Goal: Transaction & Acquisition: Purchase product/service

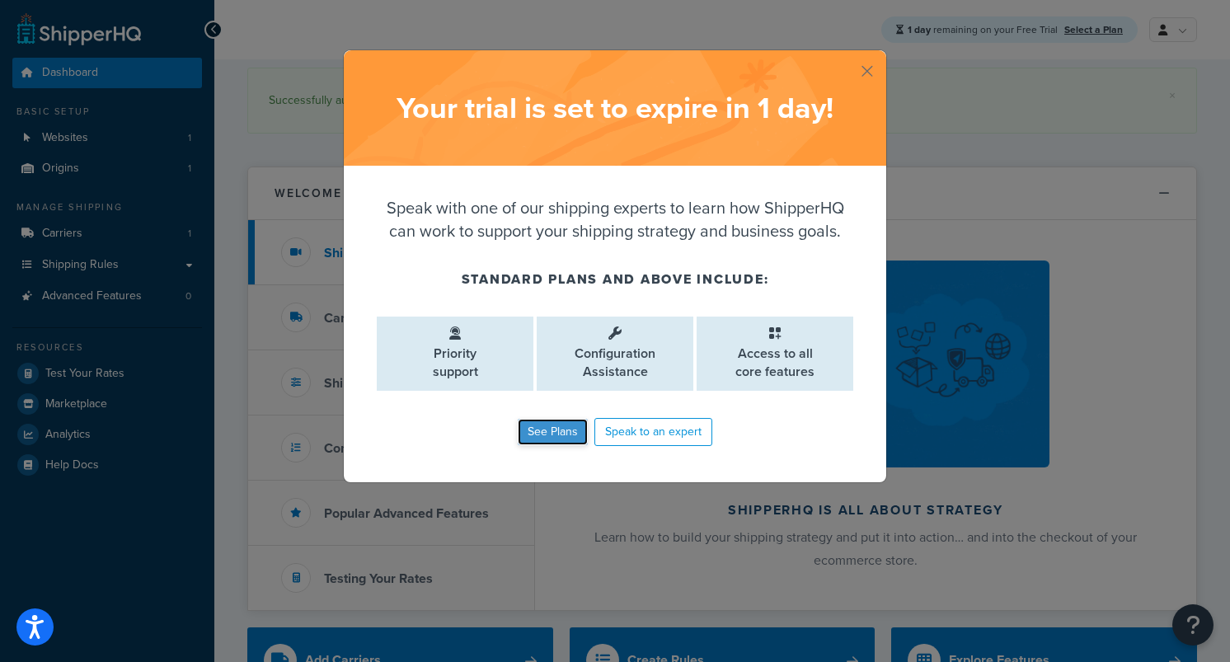
click at [559, 430] on link "See Plans" at bounding box center [553, 432] width 70 height 26
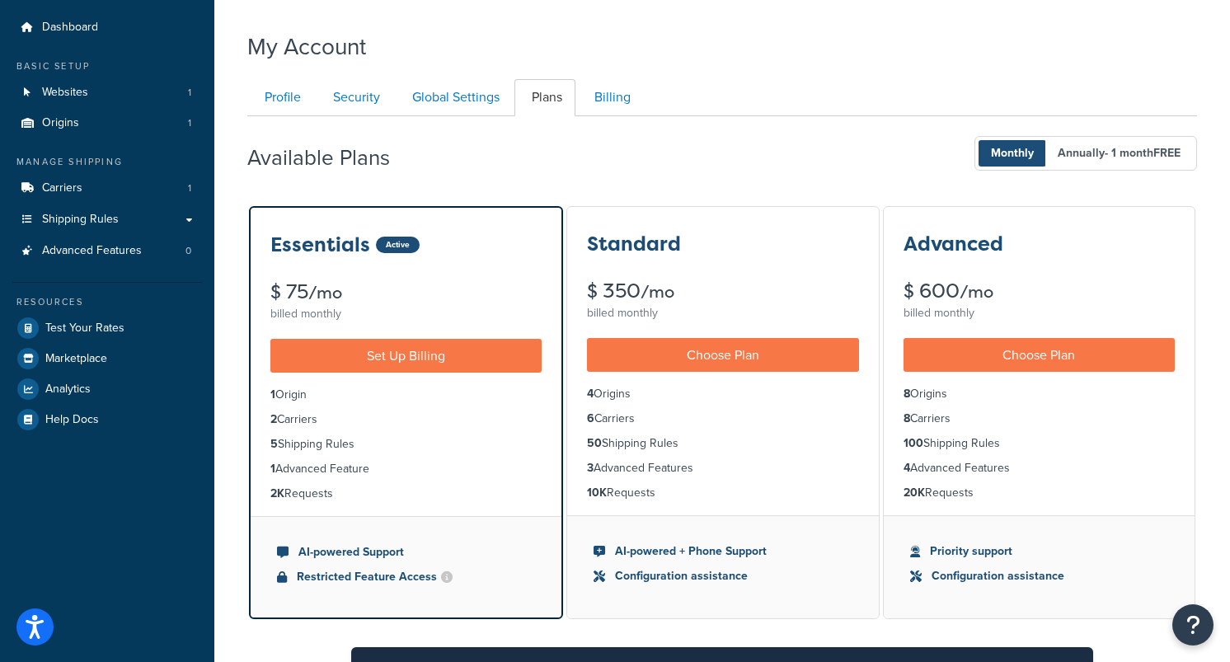
scroll to position [94, 0]
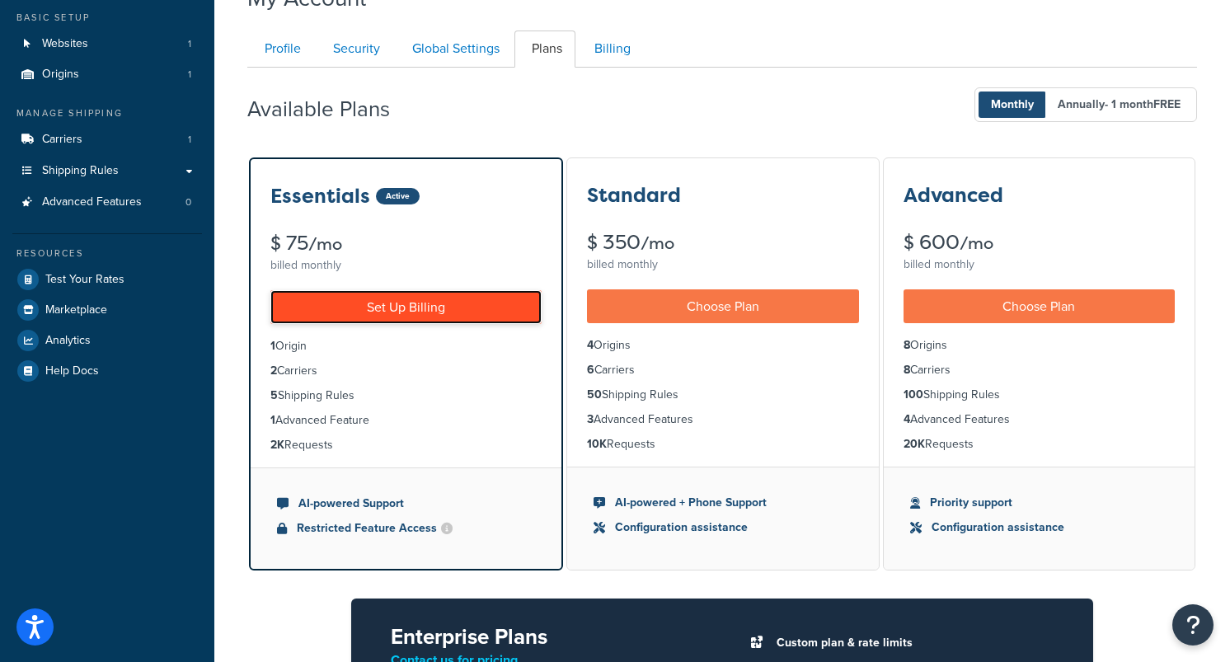
click at [444, 313] on link "Set Up Billing" at bounding box center [405, 307] width 271 height 34
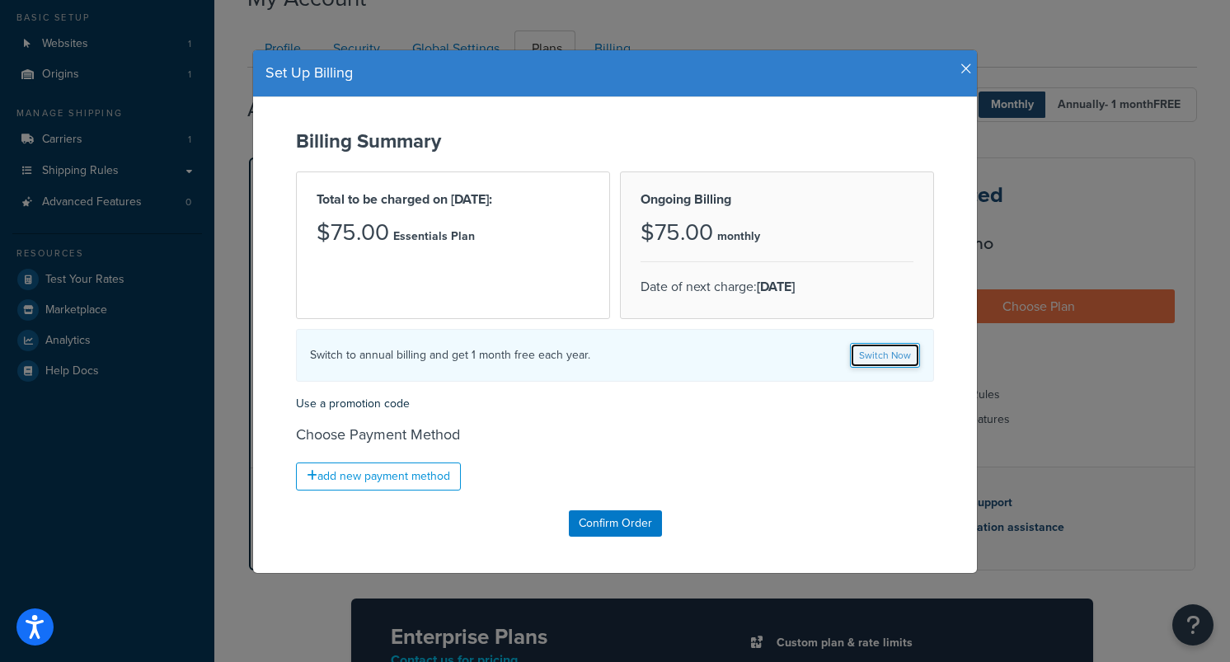
click at [876, 361] on link "Switch Now" at bounding box center [885, 355] width 70 height 25
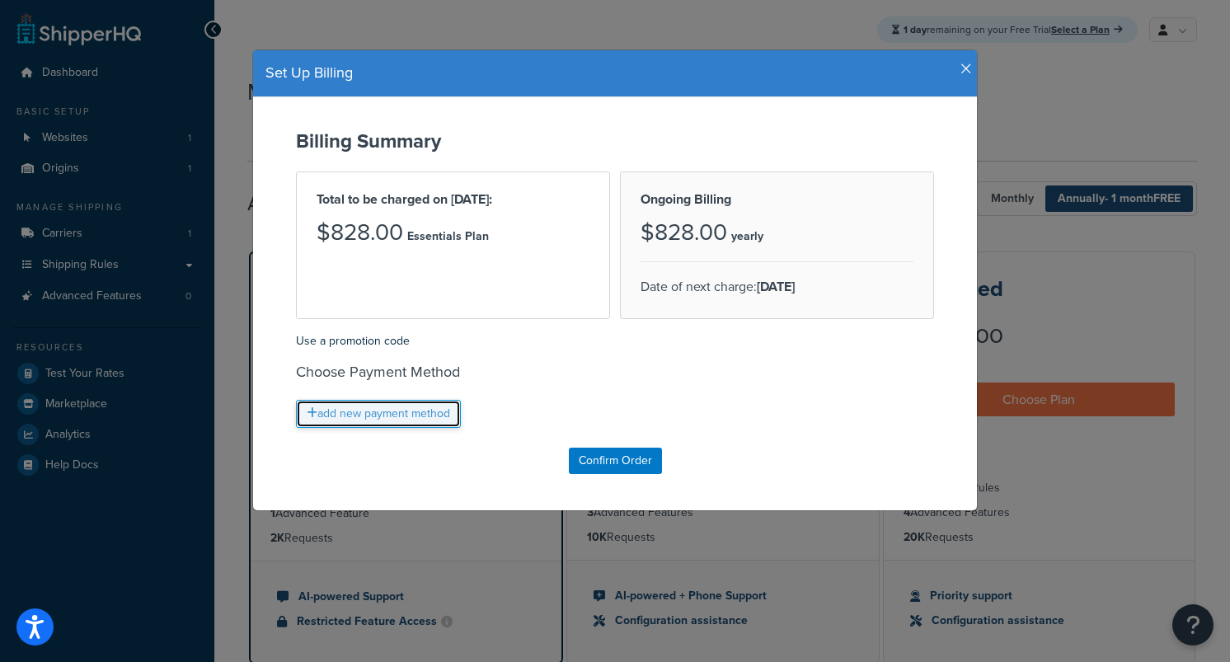
click at [389, 417] on link "add new payment method" at bounding box center [378, 414] width 165 height 28
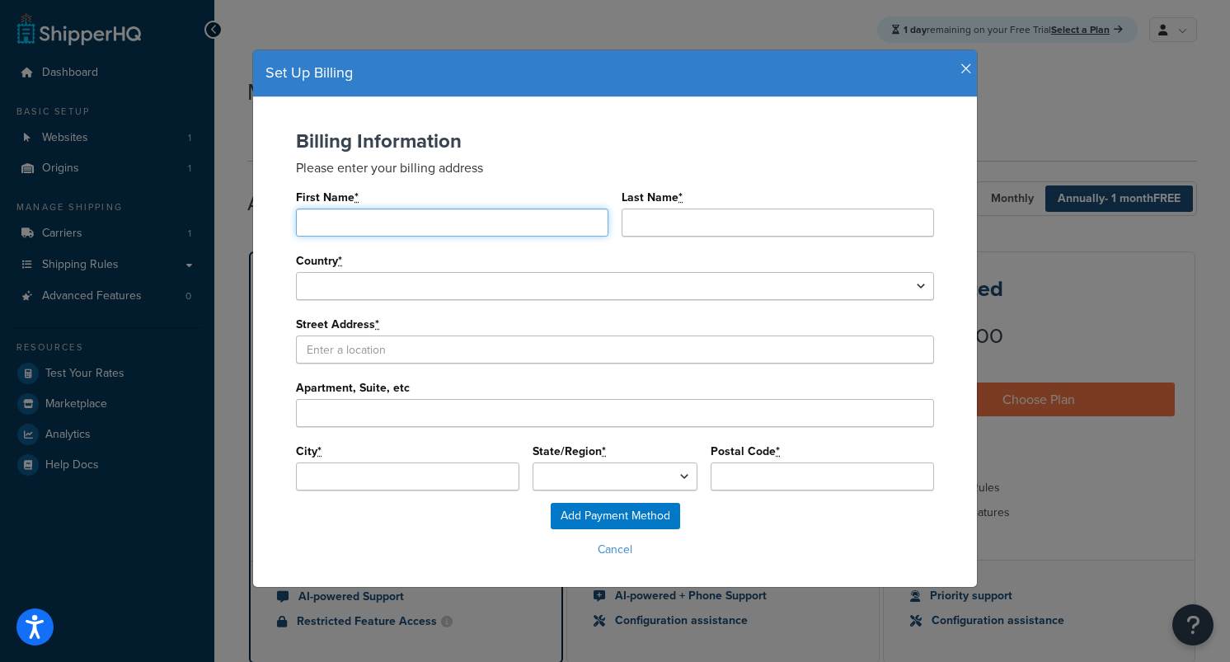
click at [369, 222] on input "First Name *" at bounding box center [452, 223] width 312 height 28
type input "John"
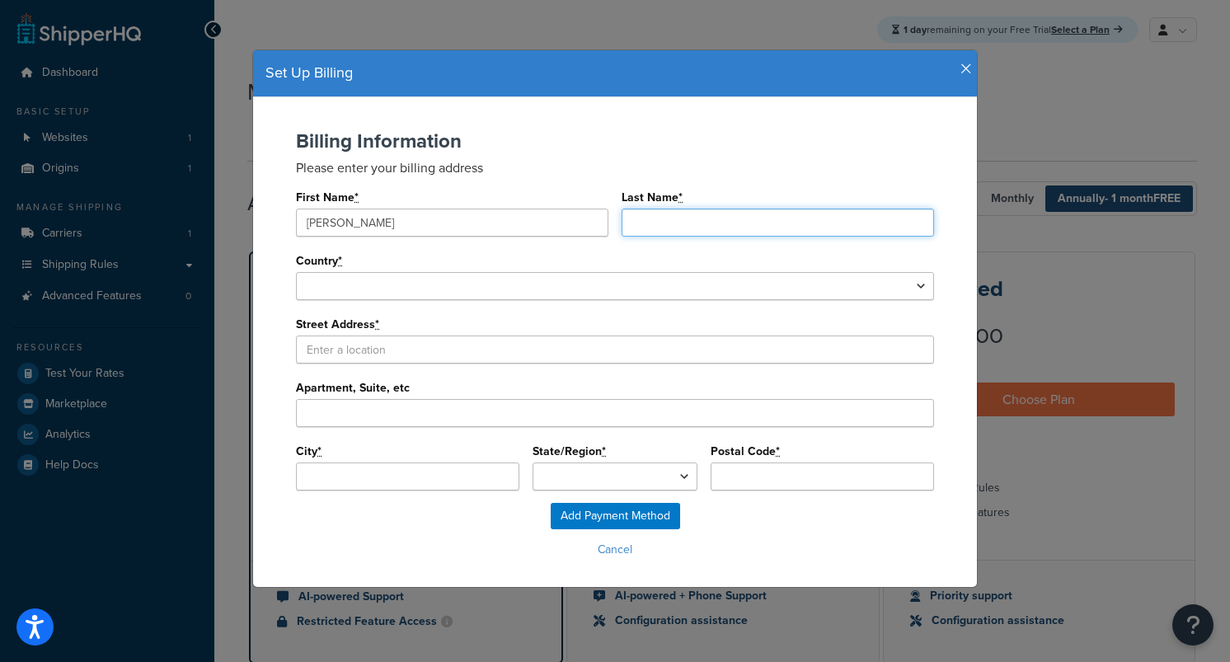
type input "Zakharia"
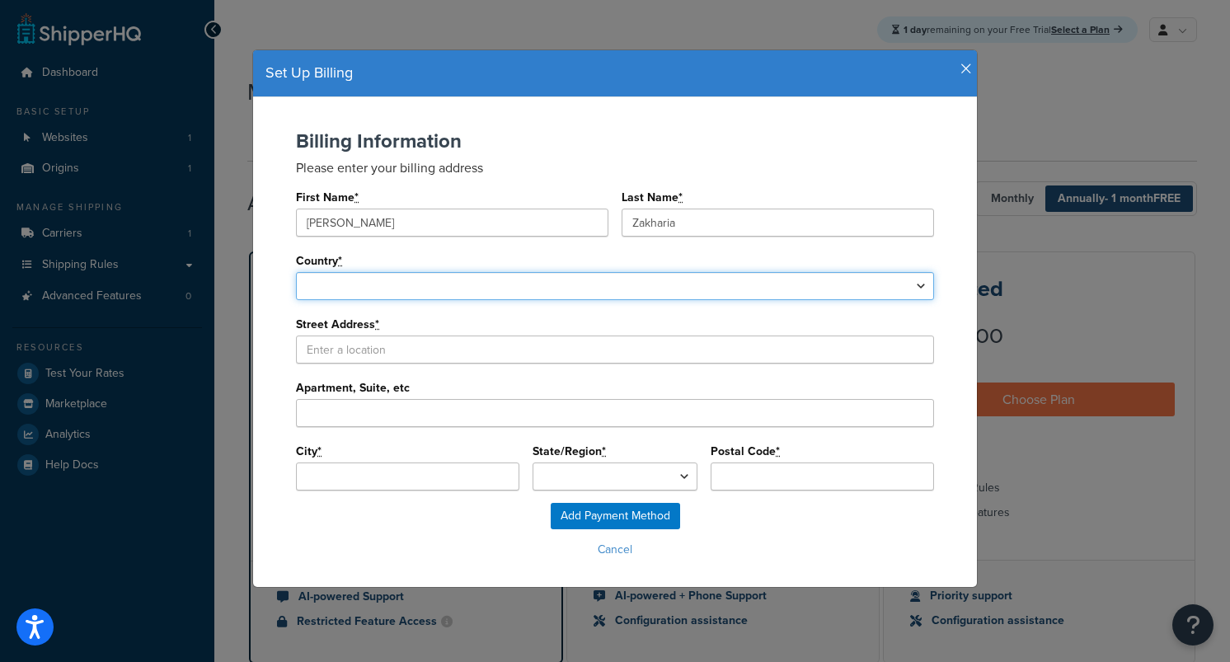
select select "1013"
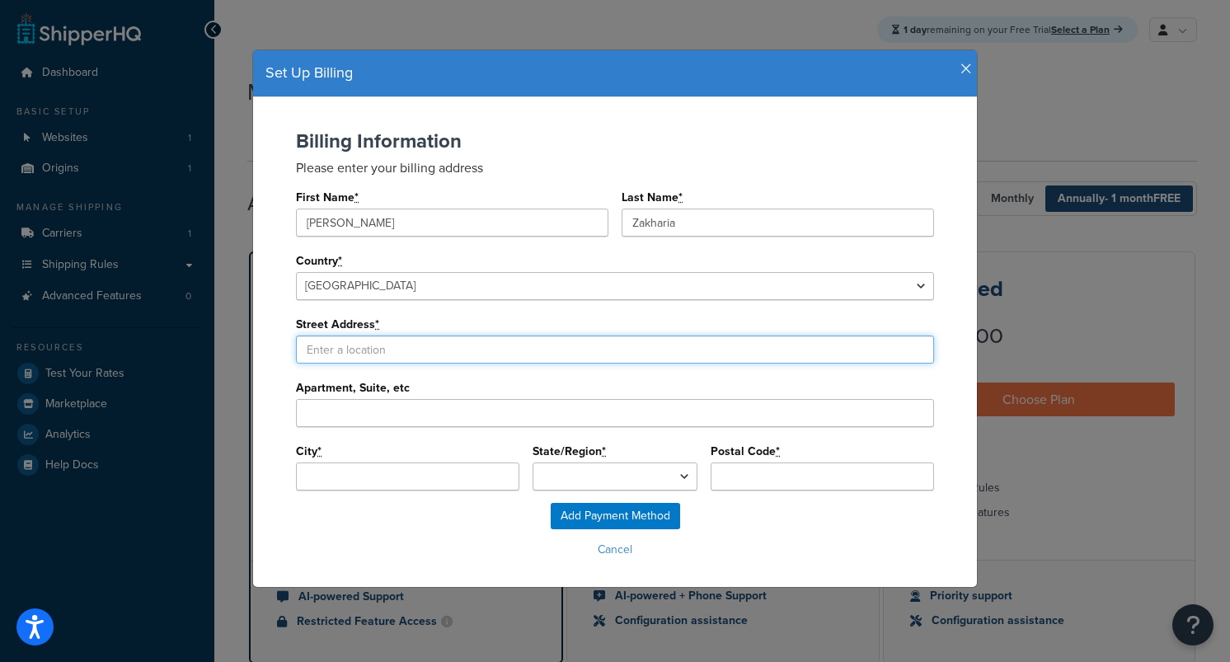
type input "10 Hogan Avenue"
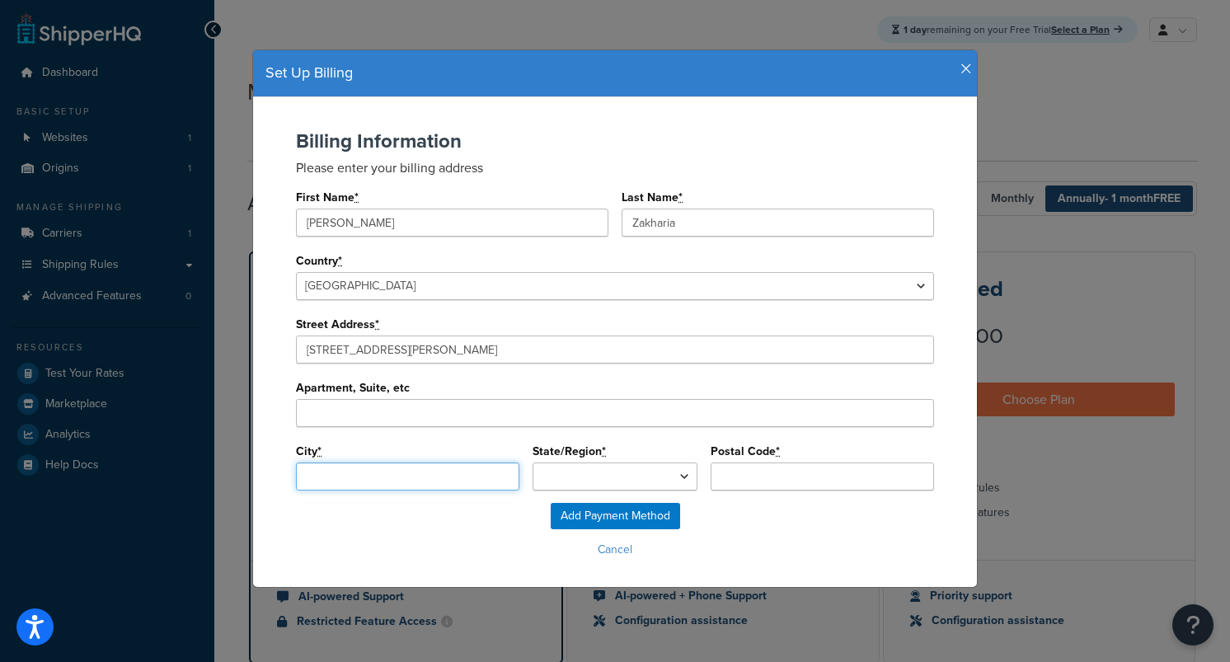
type input "SYDENHAM"
type input "2044"
select select "New South Wales"
click at [589, 480] on select "Australian Capital Territory Northern Territory New South Wales Queensland Sout…" at bounding box center [615, 477] width 165 height 28
select select "New South Wales"
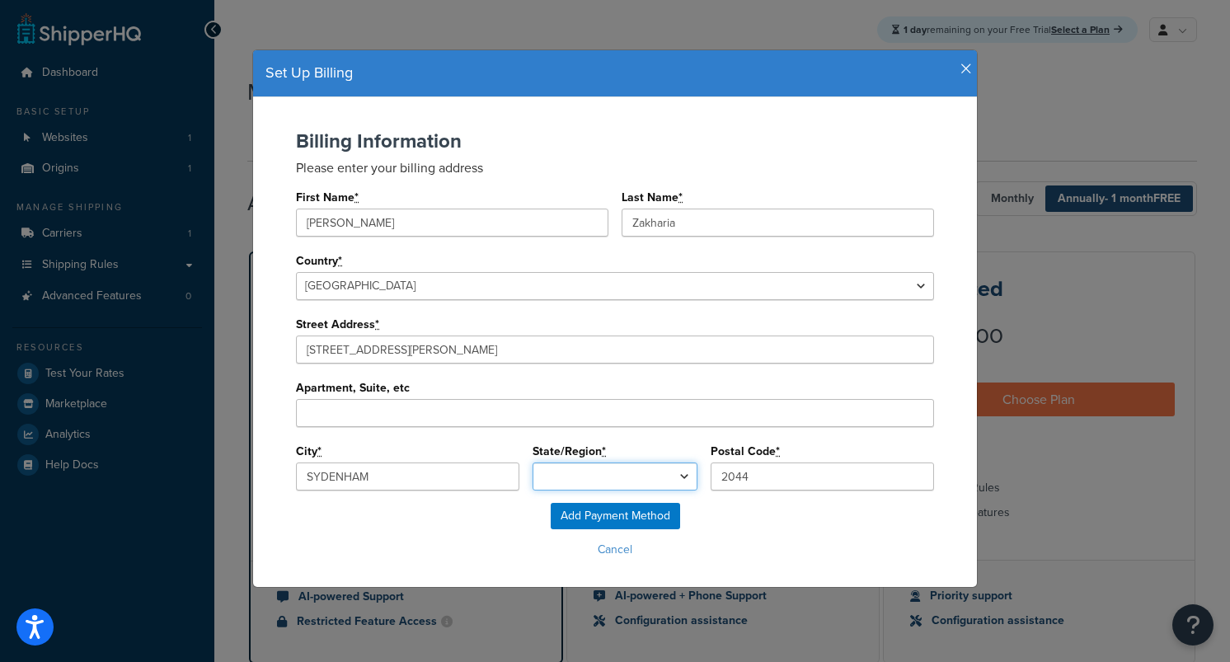
click at [533, 463] on select "Australian Capital Territory Northern Territory New South Wales Queensland Sout…" at bounding box center [615, 477] width 165 height 28
click at [594, 522] on input "Add Payment Method" at bounding box center [615, 516] width 129 height 26
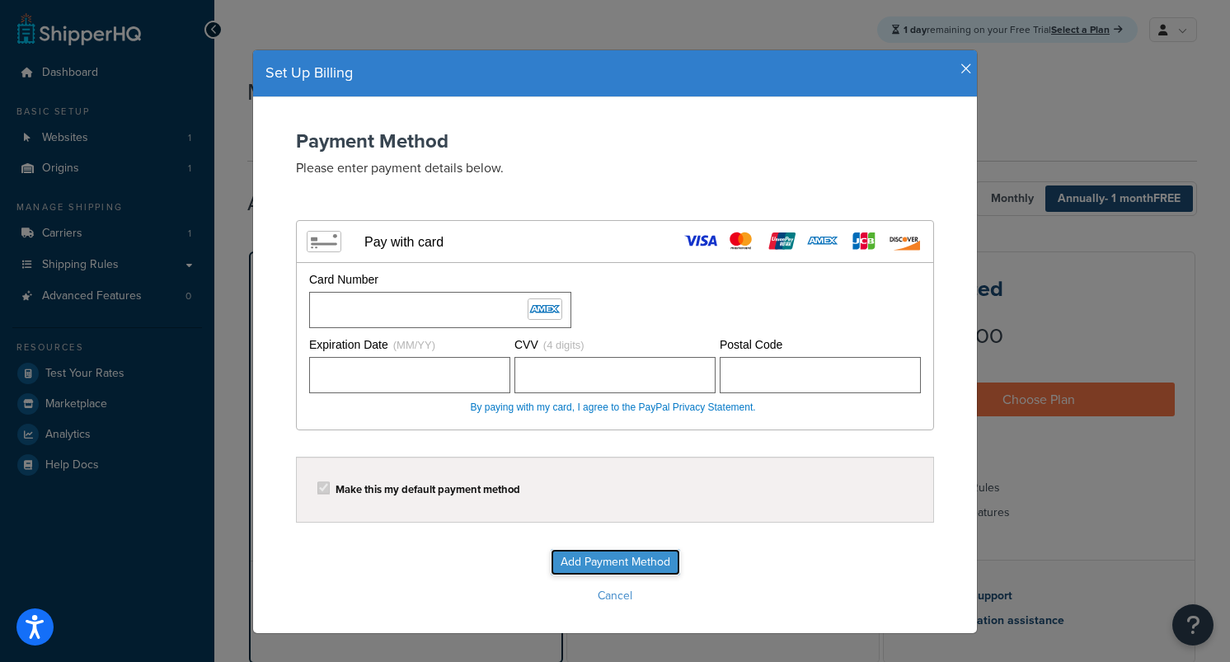
click at [640, 555] on input "Add Payment Method" at bounding box center [615, 562] width 129 height 26
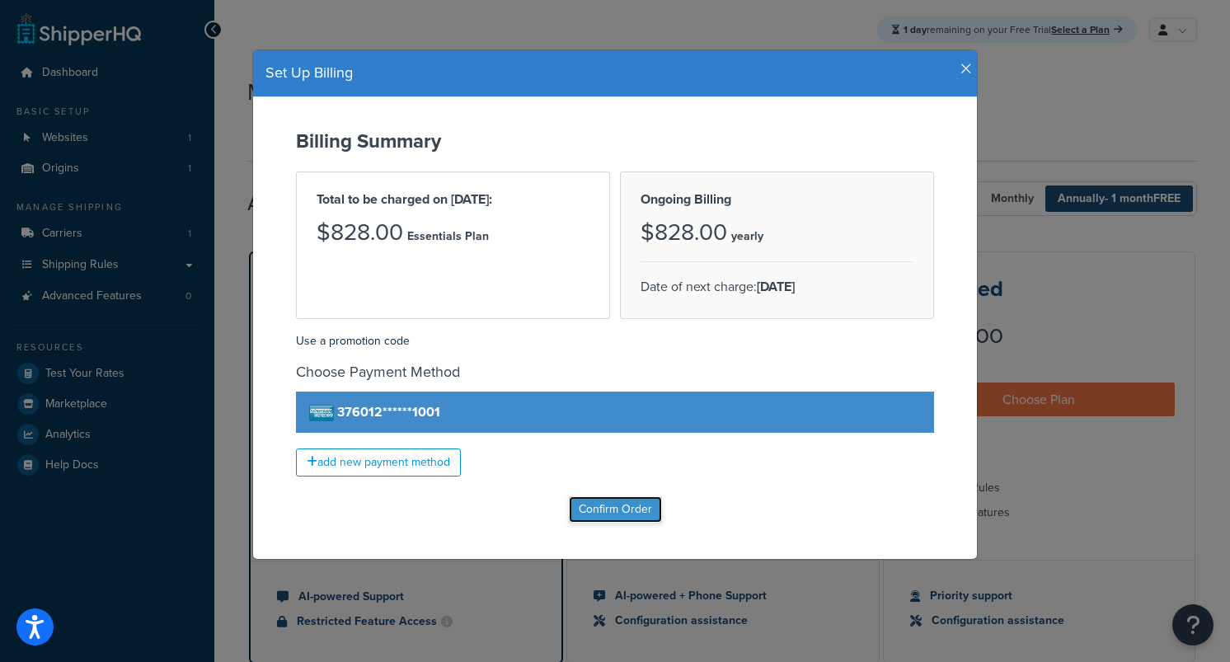
click at [611, 504] on input "Confirm Order" at bounding box center [615, 509] width 93 height 26
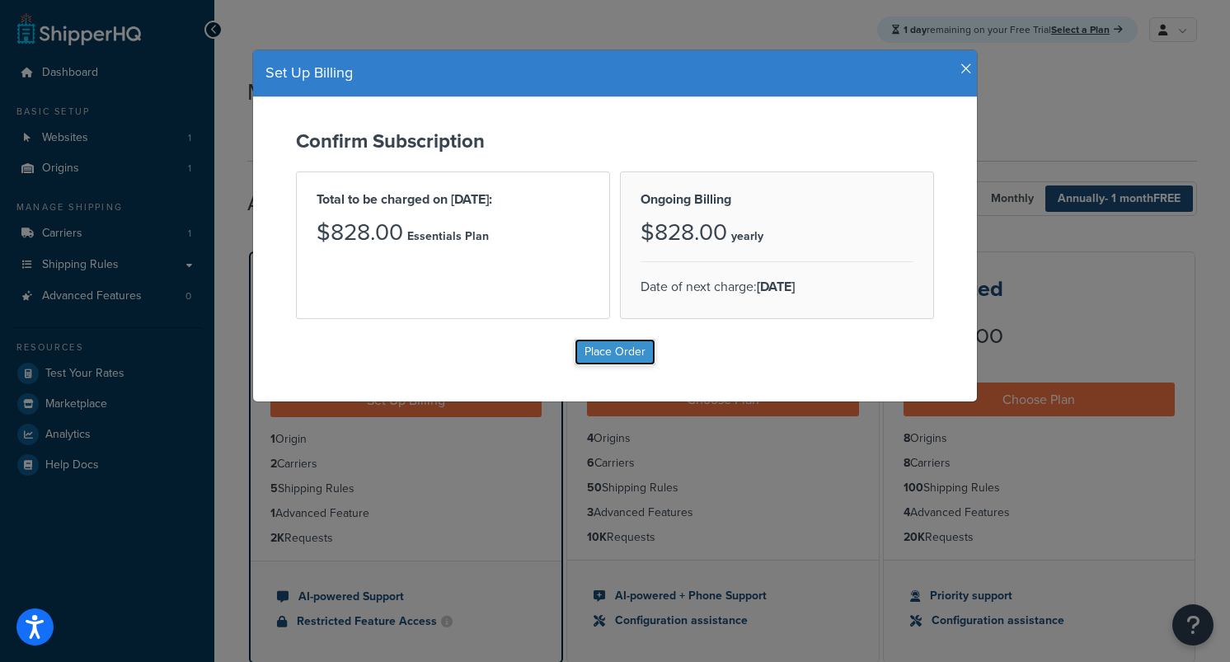
click at [613, 348] on input "Place Order" at bounding box center [615, 352] width 81 height 26
type input "Place Order"
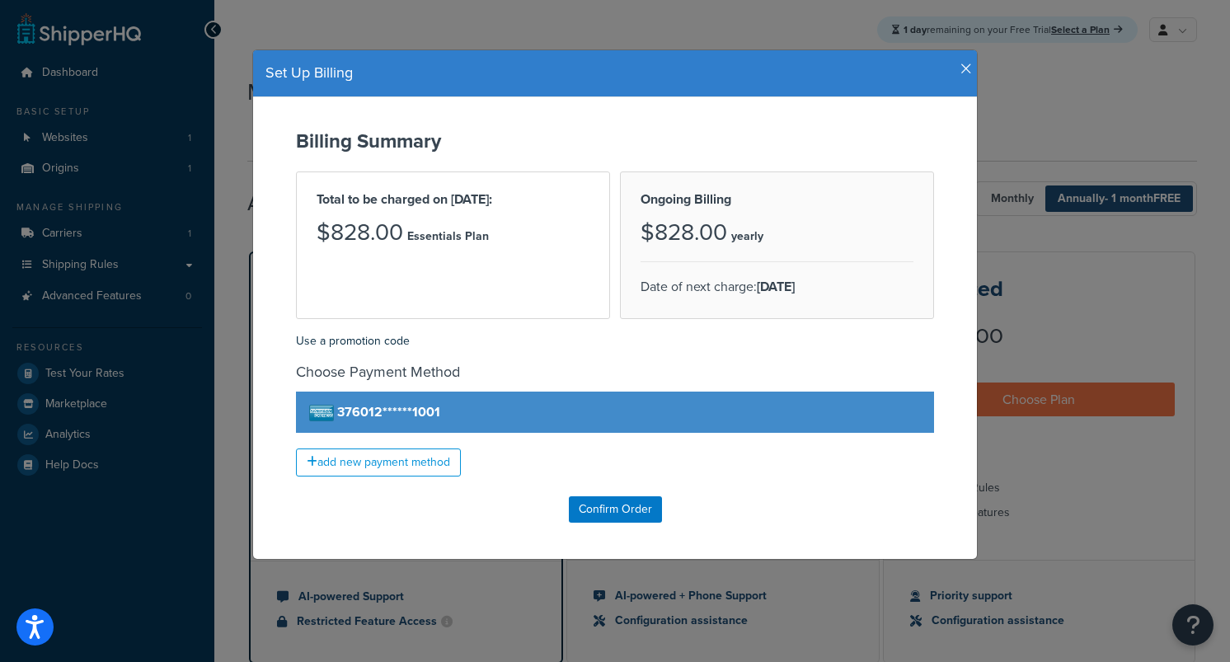
click at [608, 372] on h4 "Choose Payment Method" at bounding box center [615, 372] width 638 height 22
click at [636, 511] on input "Confirm Order" at bounding box center [615, 509] width 93 height 26
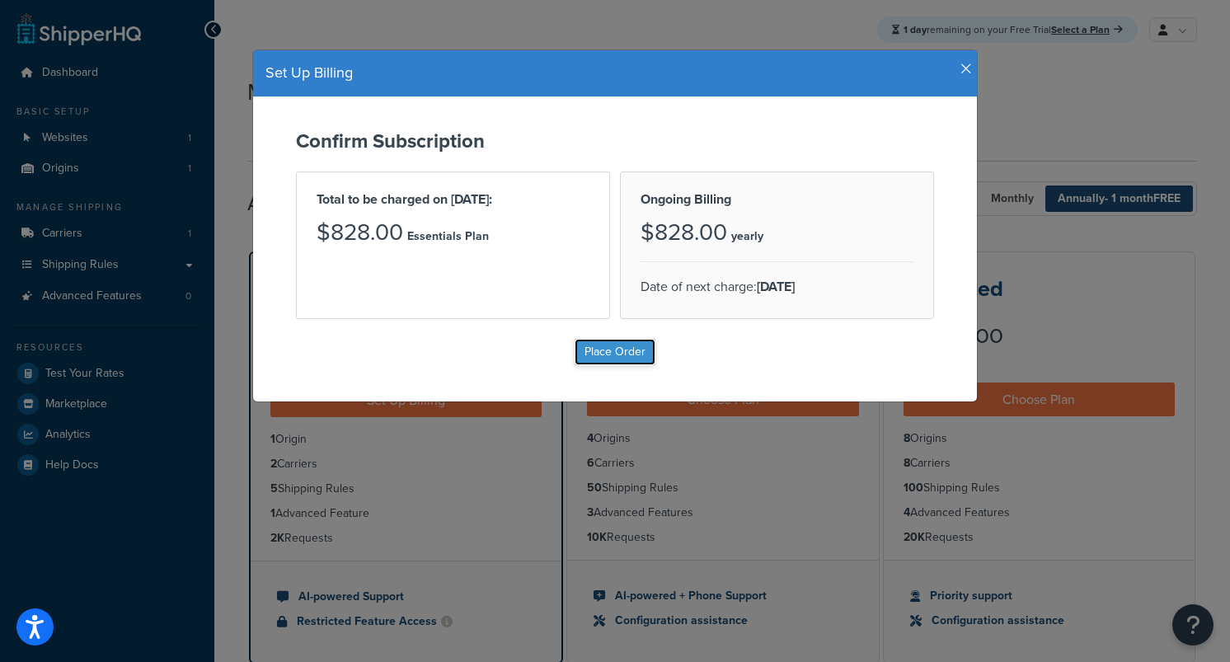
click at [609, 359] on input "Place Order" at bounding box center [615, 352] width 81 height 26
type input "Please wait..."
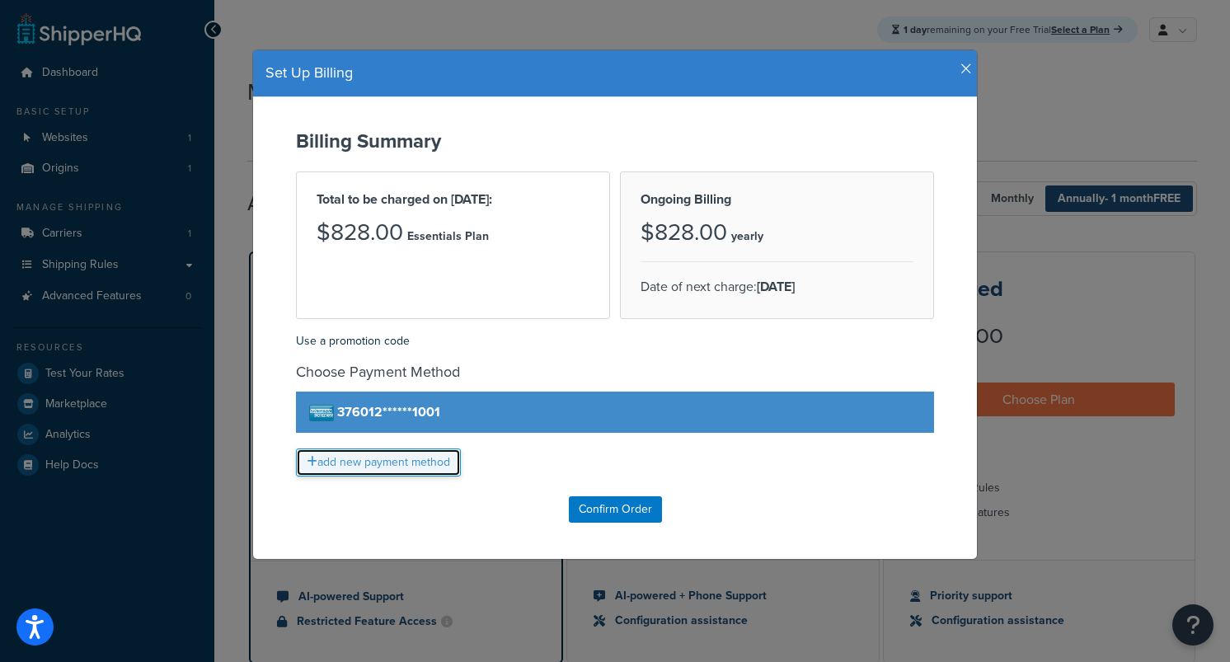
click at [389, 463] on link "add new payment method" at bounding box center [378, 463] width 165 height 28
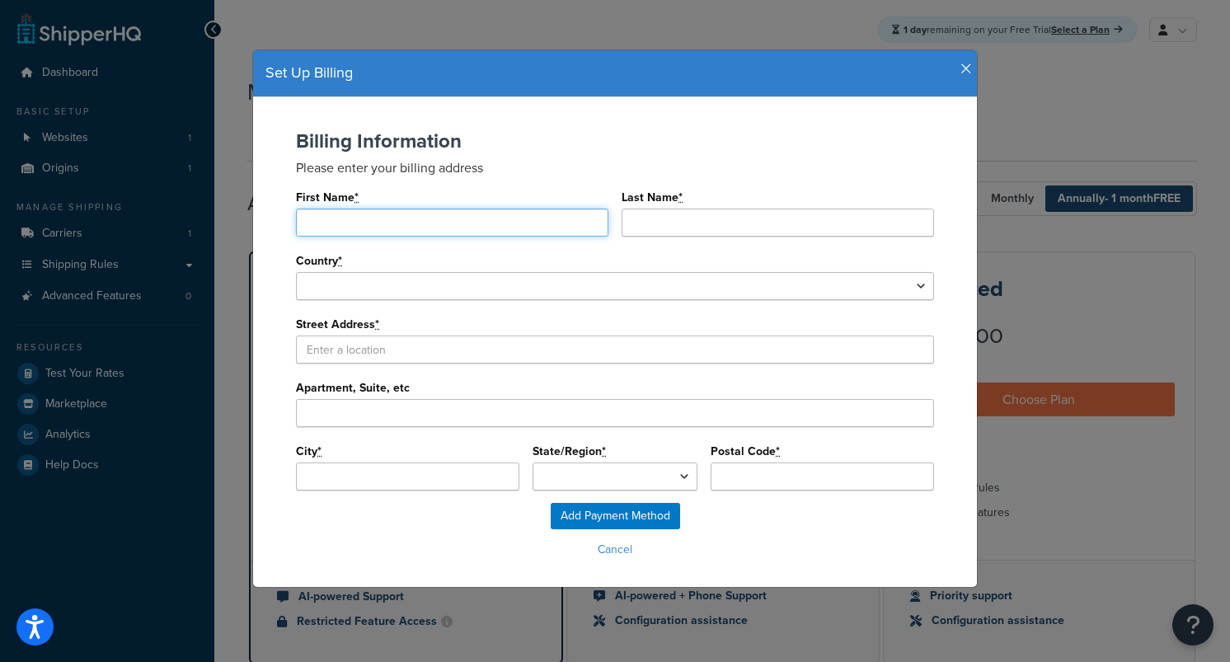
click at [427, 224] on input "First Name *" at bounding box center [452, 223] width 312 height 28
type input "Steve"
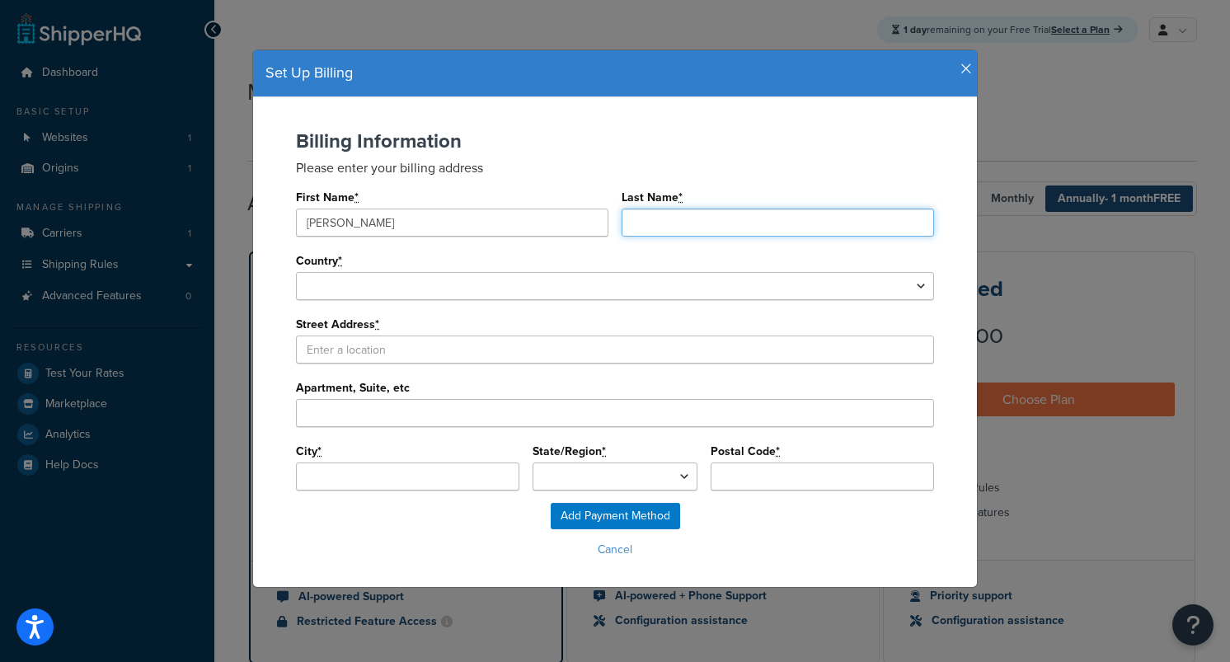
type input "Cenatiempo"
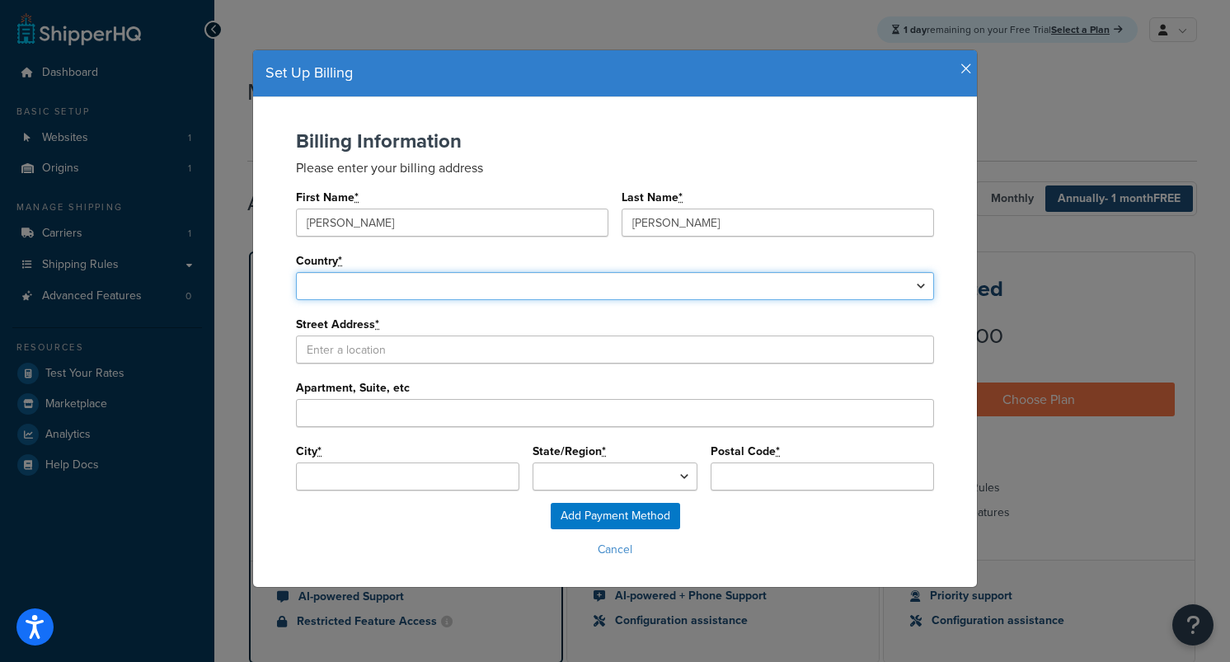
select select "1013"
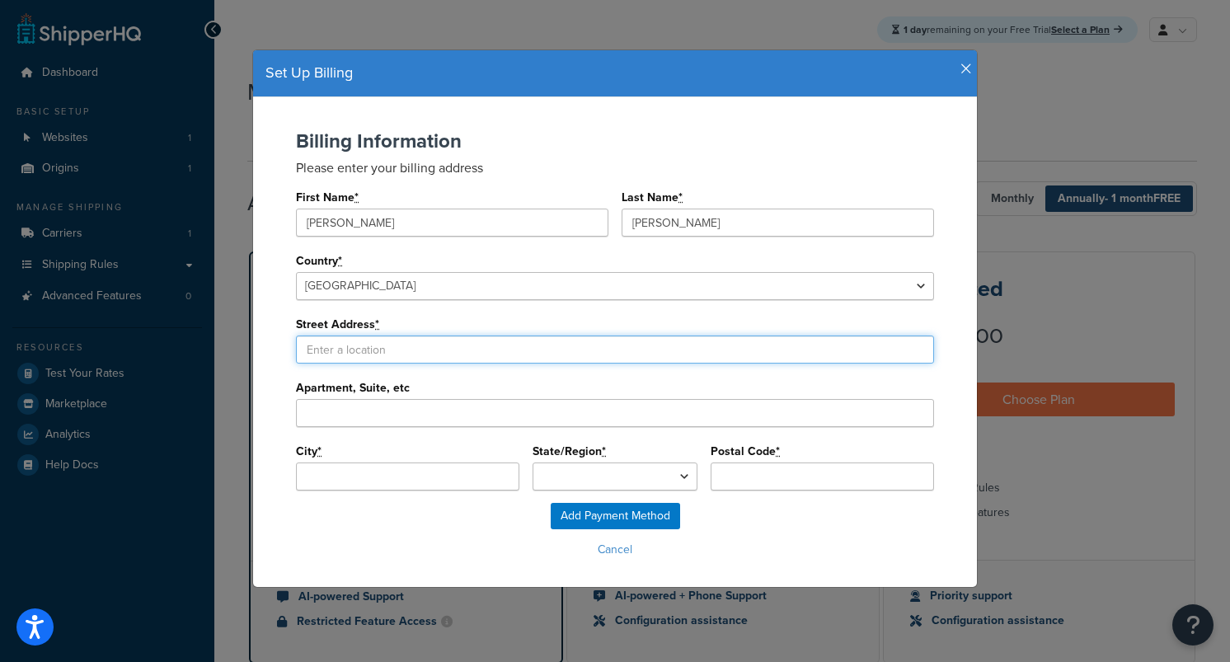
type input "580 Hume Highway"
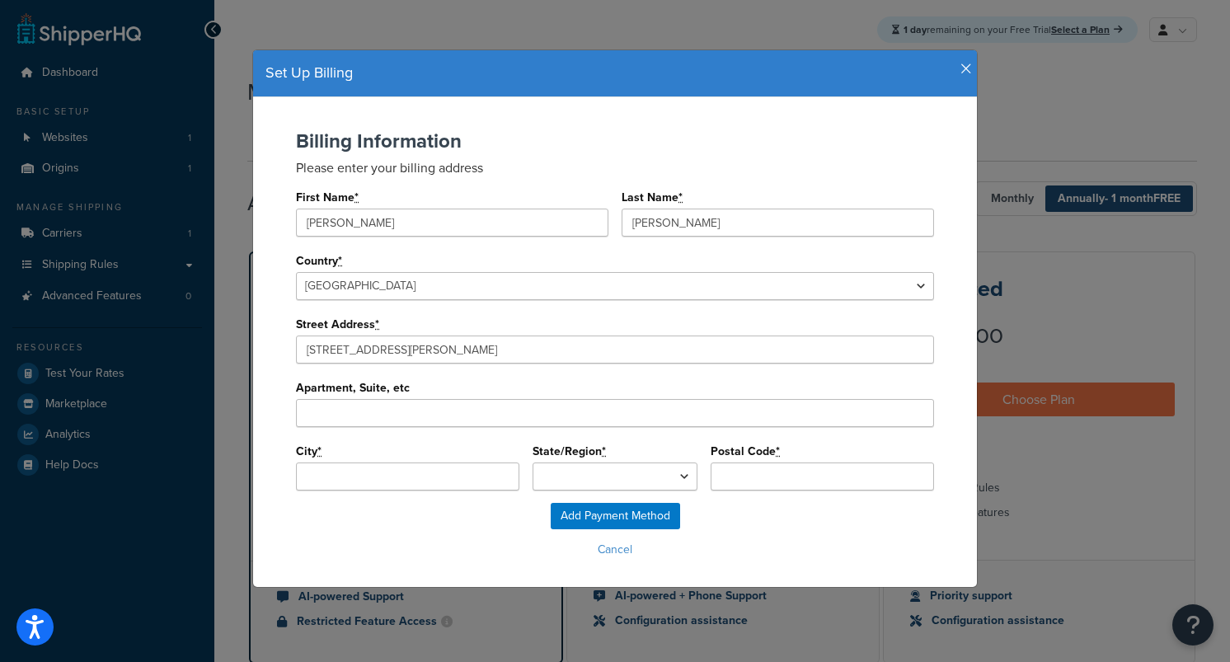
type input "Casula"
type input "2170"
select select "New South Wales"
click at [579, 477] on select "Australian Capital Territory Northern Territory New South Wales Queensland Sout…" at bounding box center [615, 477] width 165 height 28
click at [533, 463] on select "Australian Capital Territory Northern Territory New South Wales Queensland Sout…" at bounding box center [615, 477] width 165 height 28
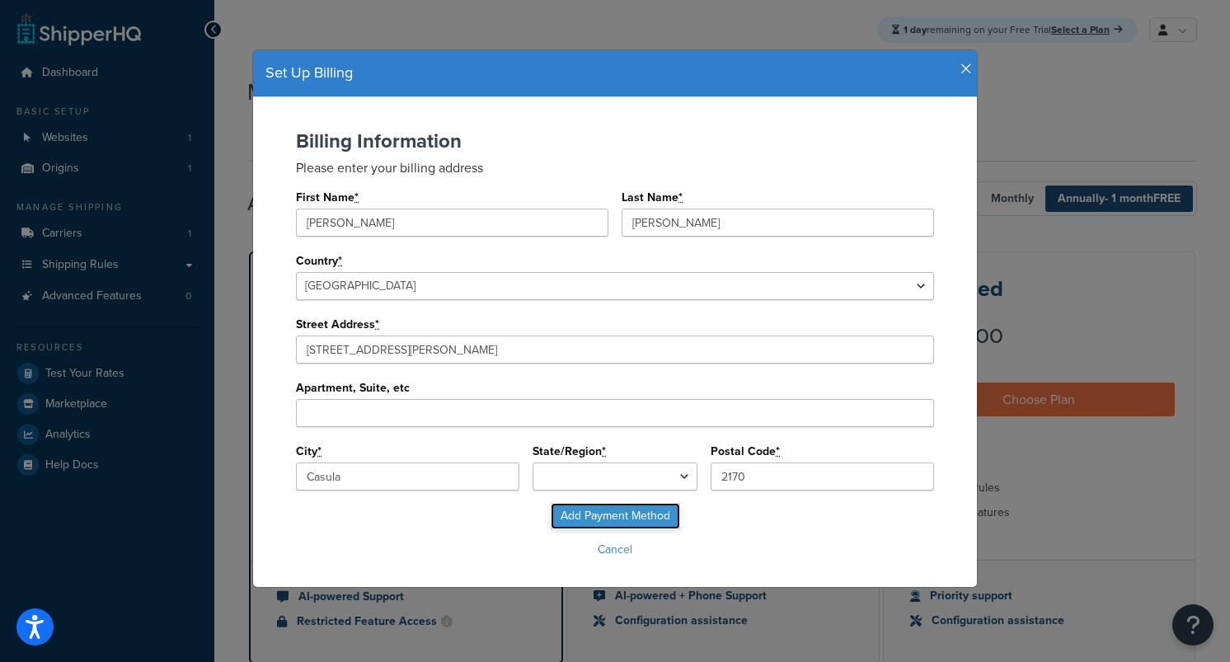
click at [582, 517] on input "Add Payment Method" at bounding box center [615, 516] width 129 height 26
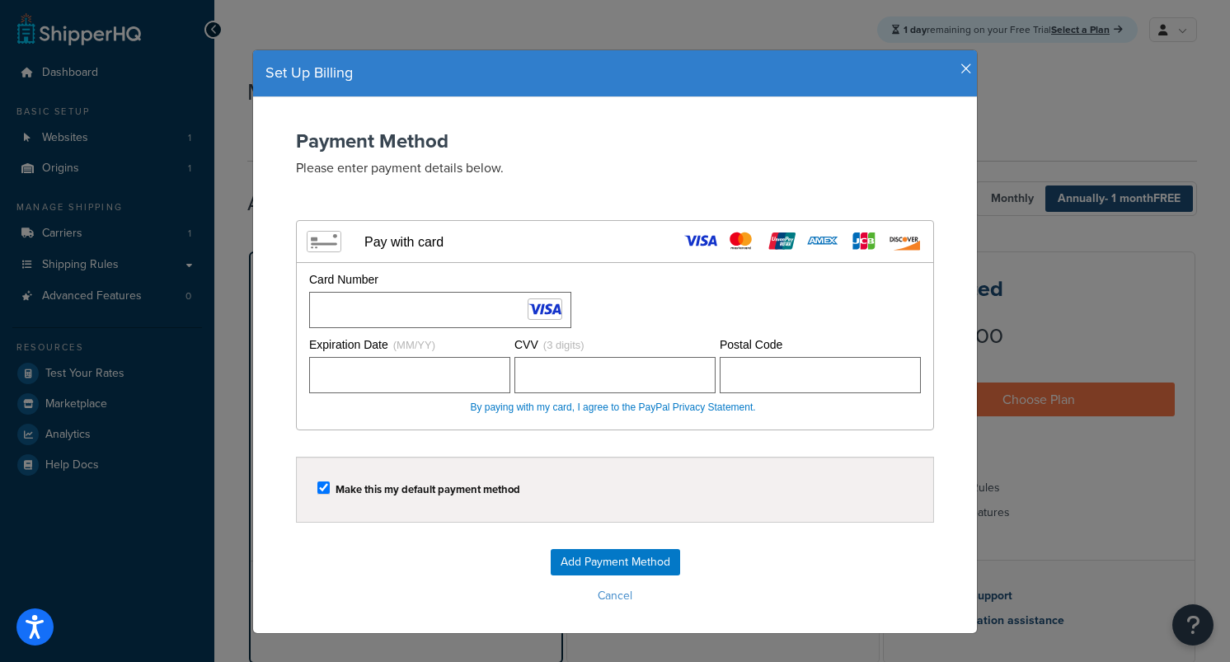
click at [497, 486] on label "Make this my default payment method" at bounding box center [428, 489] width 185 height 12
click at [330, 486] on input "checkbox" at bounding box center [323, 488] width 12 height 12
checkbox input "false"
click at [571, 571] on input "Add Payment Method" at bounding box center [615, 562] width 129 height 26
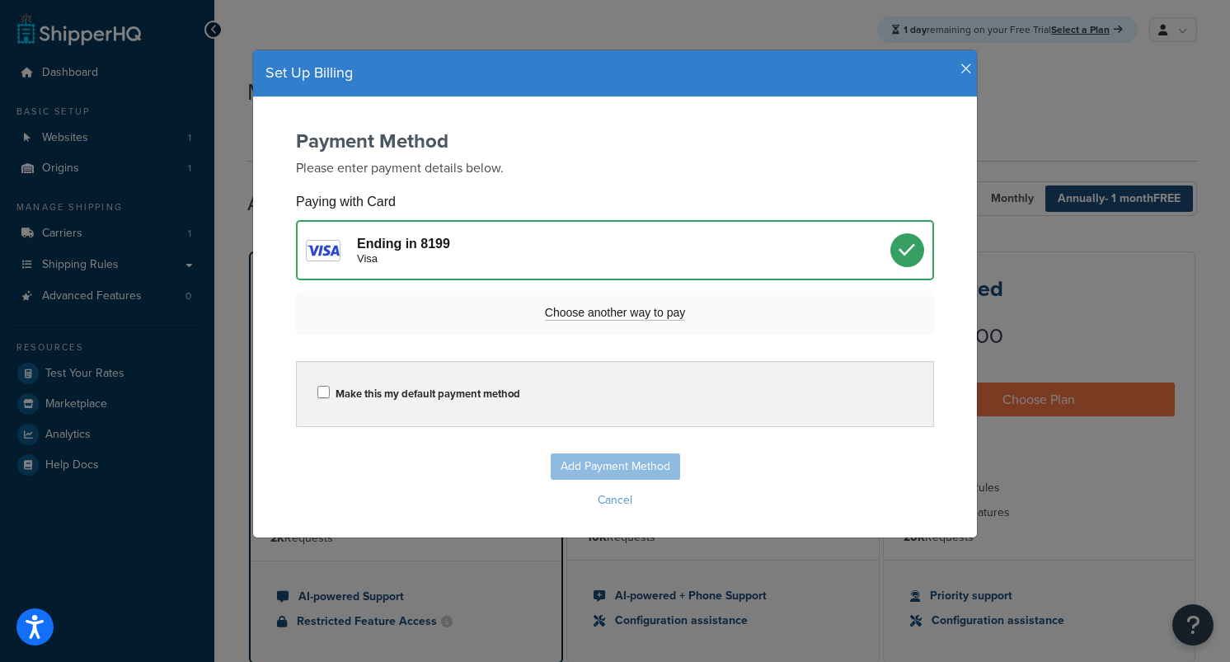
click at [574, 480] on div "Add Payment Method Cancel" at bounding box center [615, 482] width 691 height 59
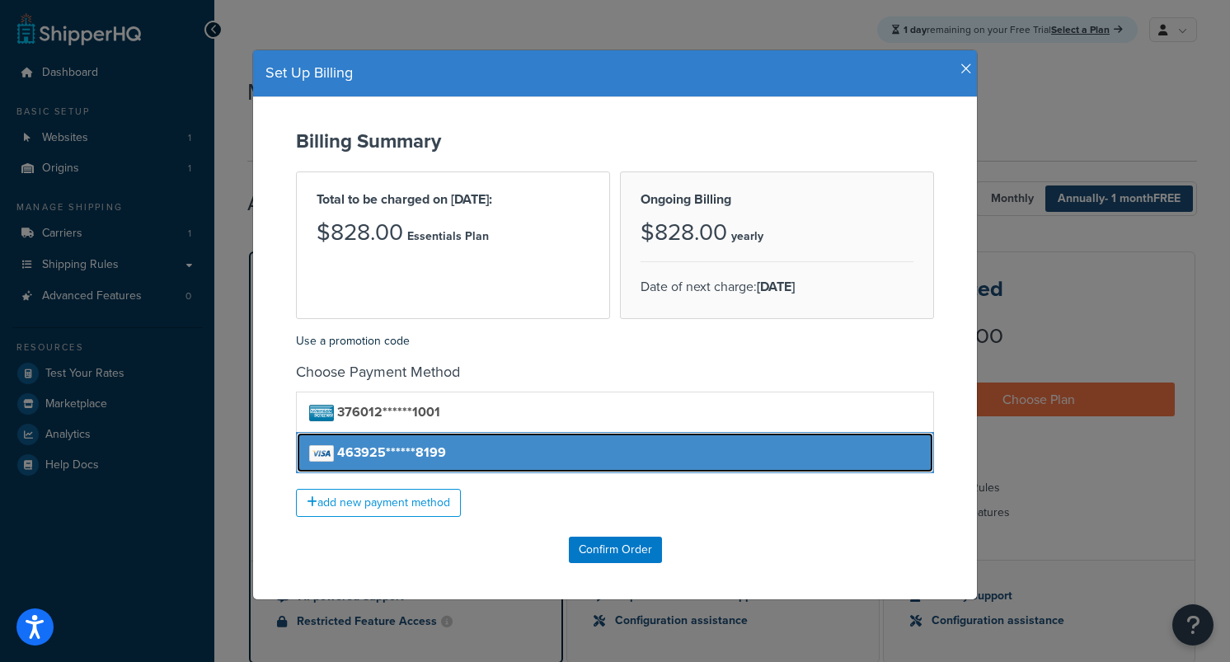
click at [547, 459] on link "463925******8199" at bounding box center [615, 452] width 638 height 41
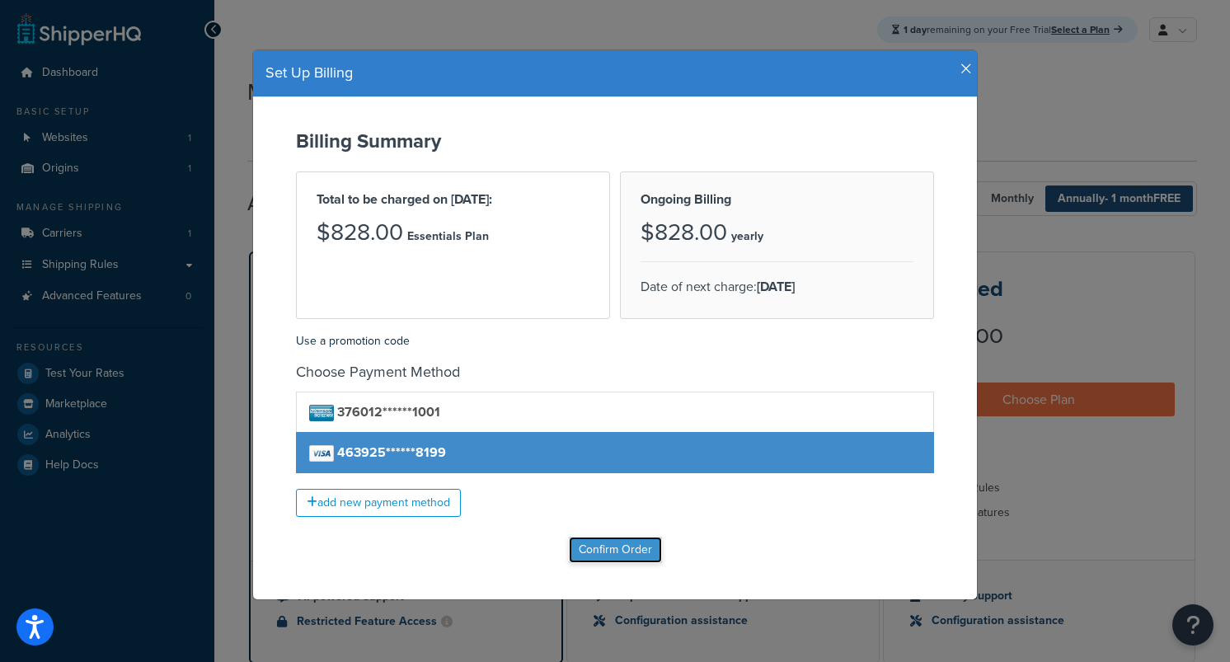
click at [608, 550] on input "Confirm Order" at bounding box center [615, 550] width 93 height 26
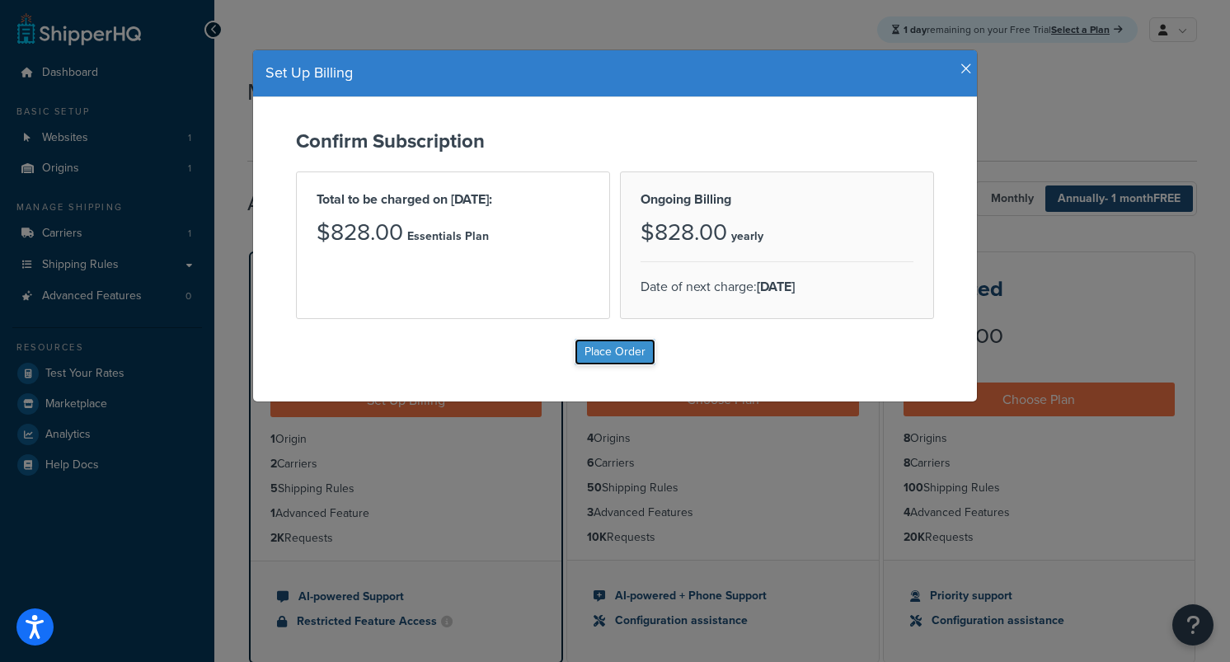
click at [602, 351] on input "Place Order" at bounding box center [615, 352] width 81 height 26
type input "Place Order"
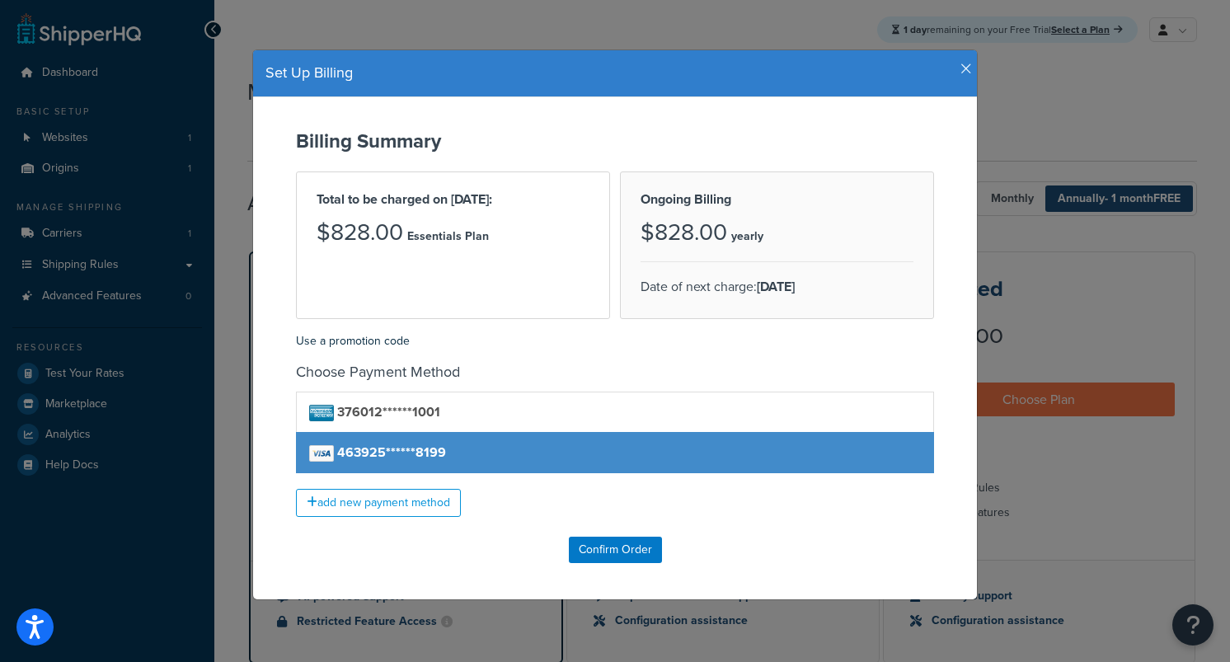
click at [962, 68] on icon "button" at bounding box center [967, 69] width 12 height 15
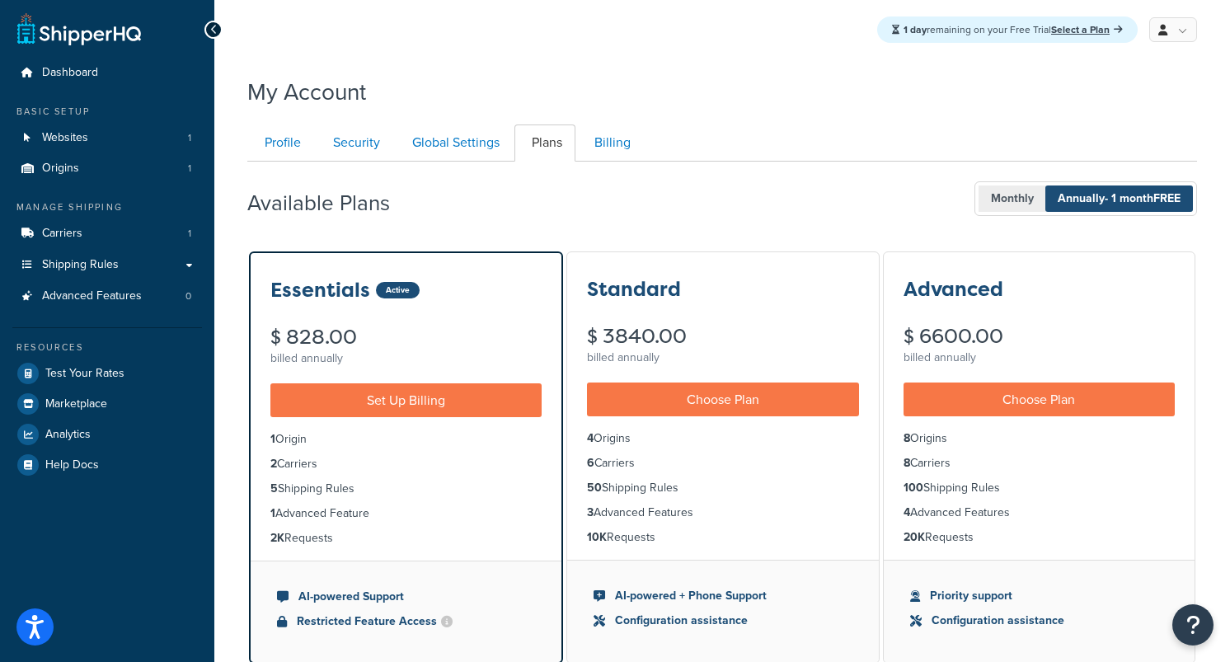
click at [998, 198] on span "Monthly" at bounding box center [1013, 199] width 68 height 26
click at [1047, 191] on span "Annually - 1 month FREE" at bounding box center [1119, 199] width 148 height 26
click at [1012, 202] on span "Monthly" at bounding box center [1013, 199] width 68 height 26
click at [1076, 202] on span "Annually - 1 month FREE" at bounding box center [1119, 199] width 148 height 26
click at [1015, 202] on span "Monthly" at bounding box center [1013, 199] width 68 height 26
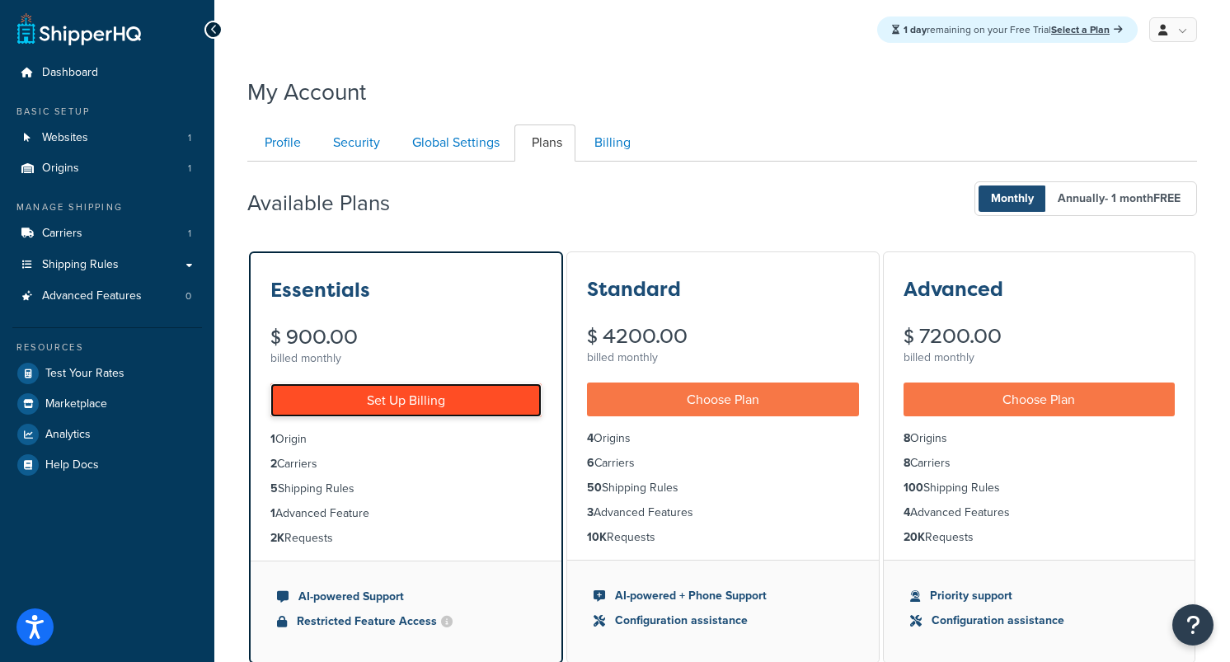
click at [467, 411] on link "Set Up Billing" at bounding box center [405, 400] width 271 height 34
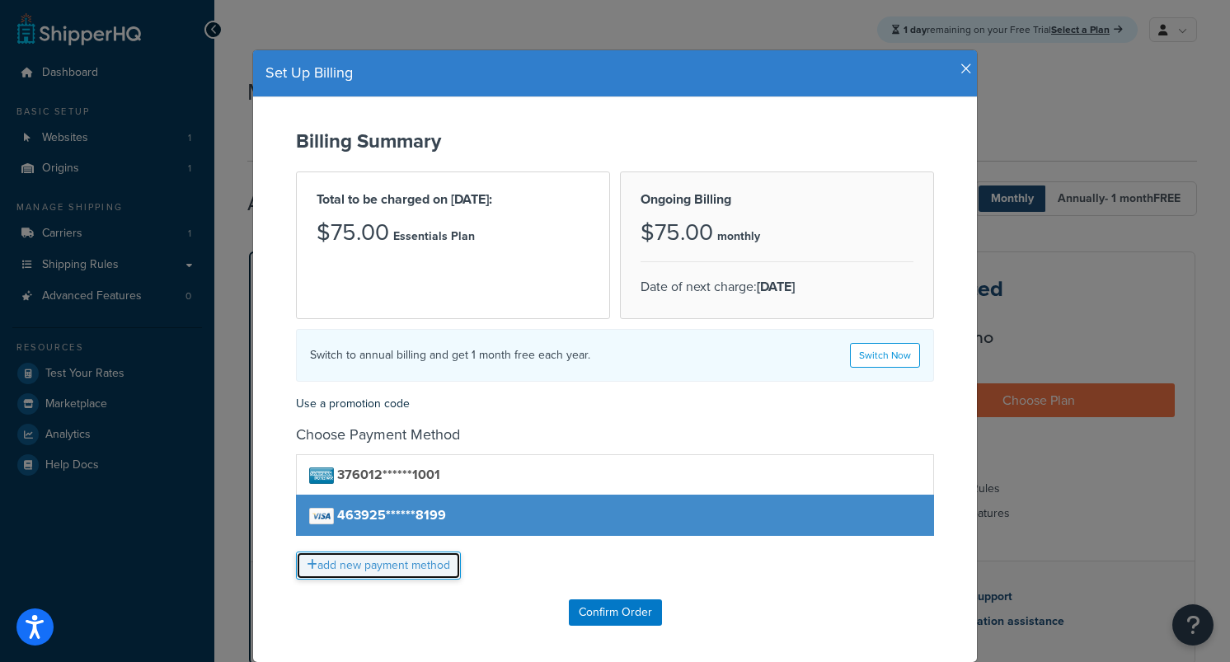
click at [389, 565] on link "add new payment method" at bounding box center [378, 566] width 165 height 28
